Goal: Find specific page/section: Find specific page/section

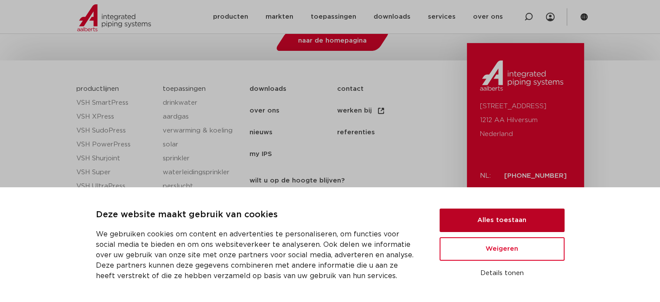
click at [516, 218] on button "Alles toestaan" at bounding box center [502, 219] width 125 height 23
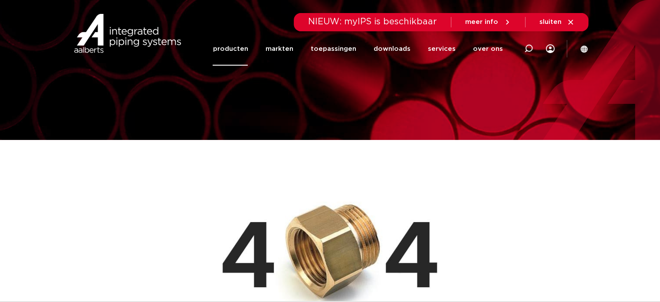
click at [241, 45] on link "producten" at bounding box center [230, 48] width 35 height 33
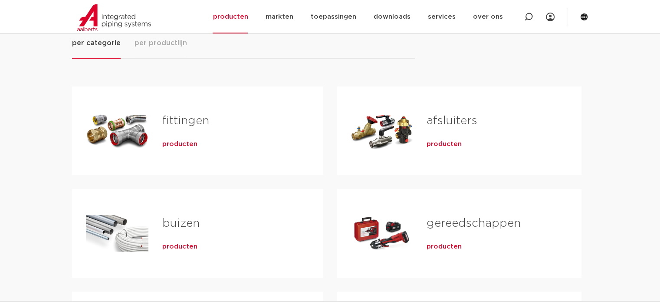
scroll to position [87, 0]
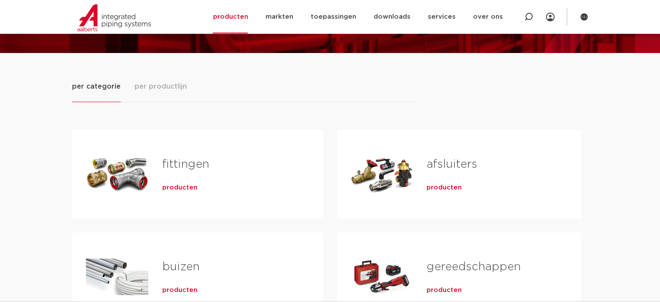
click at [438, 186] on span "producten" at bounding box center [444, 187] width 35 height 9
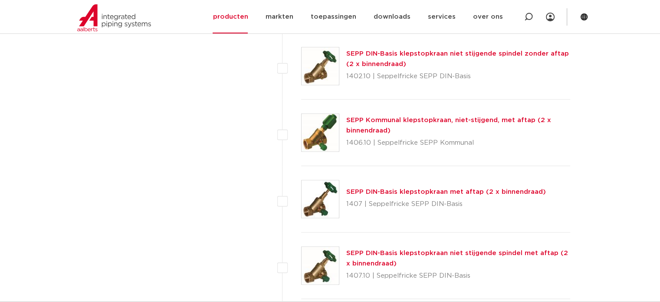
scroll to position [825, 0]
